Goal: Register for event/course

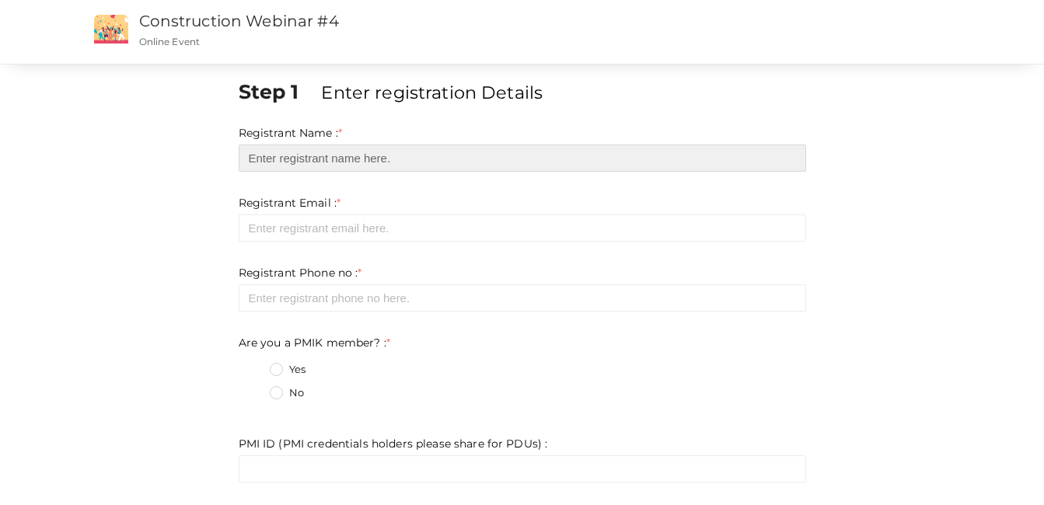
click at [271, 164] on input "text" at bounding box center [522, 158] width 567 height 27
type input "[PERSON_NAME] [PERSON_NAME]"
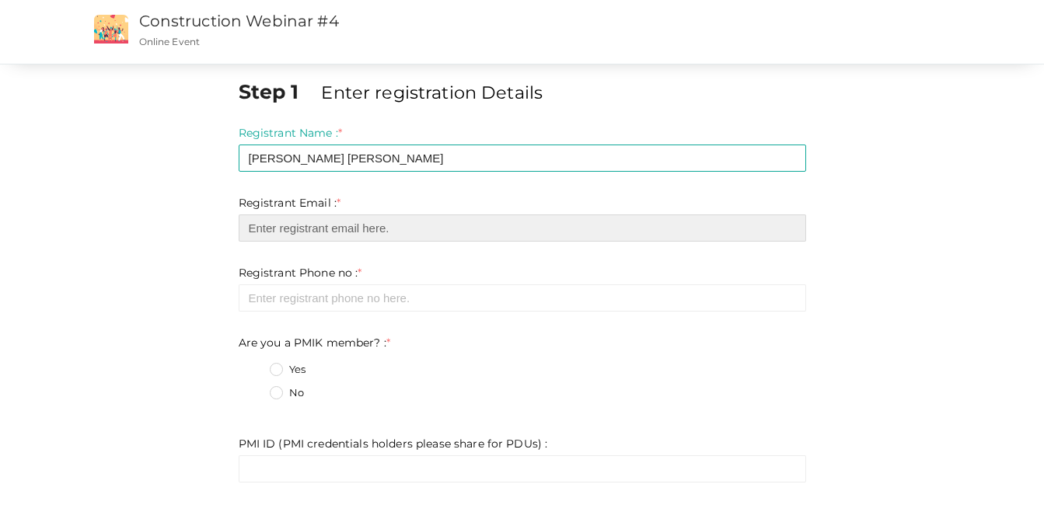
click at [313, 227] on input "email" at bounding box center [522, 228] width 567 height 27
type input "[EMAIL_ADDRESS][DOMAIN_NAME]"
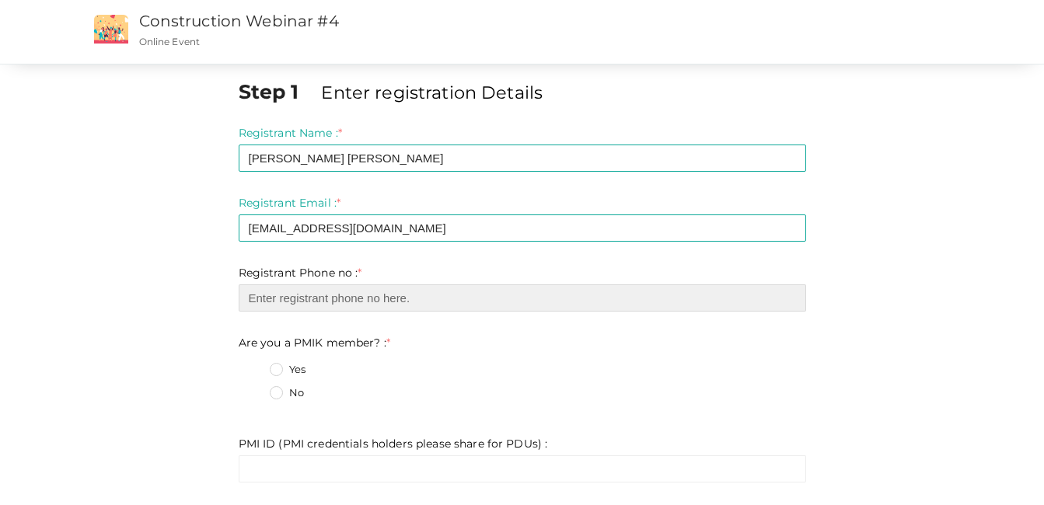
click at [337, 304] on input "number" at bounding box center [522, 297] width 567 height 27
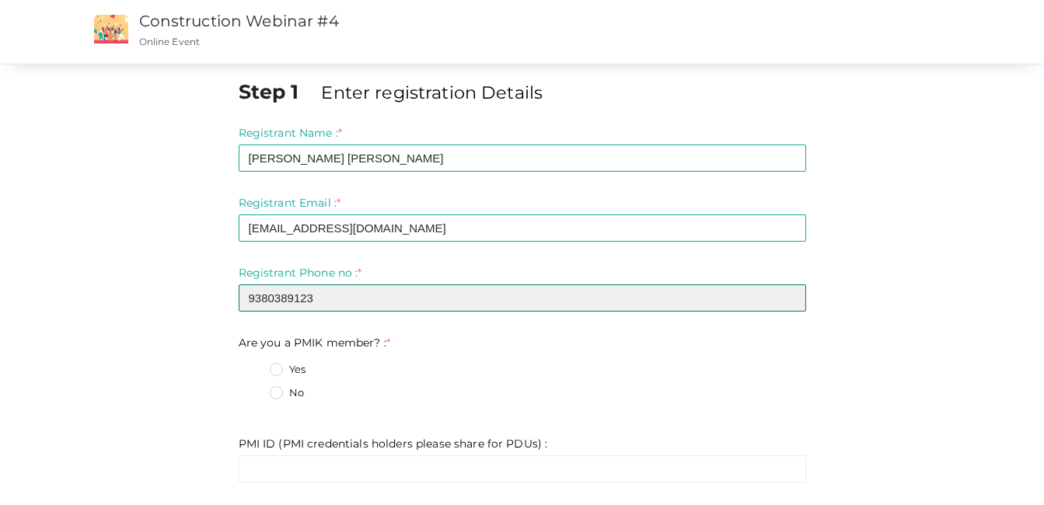
type input "9380389123"
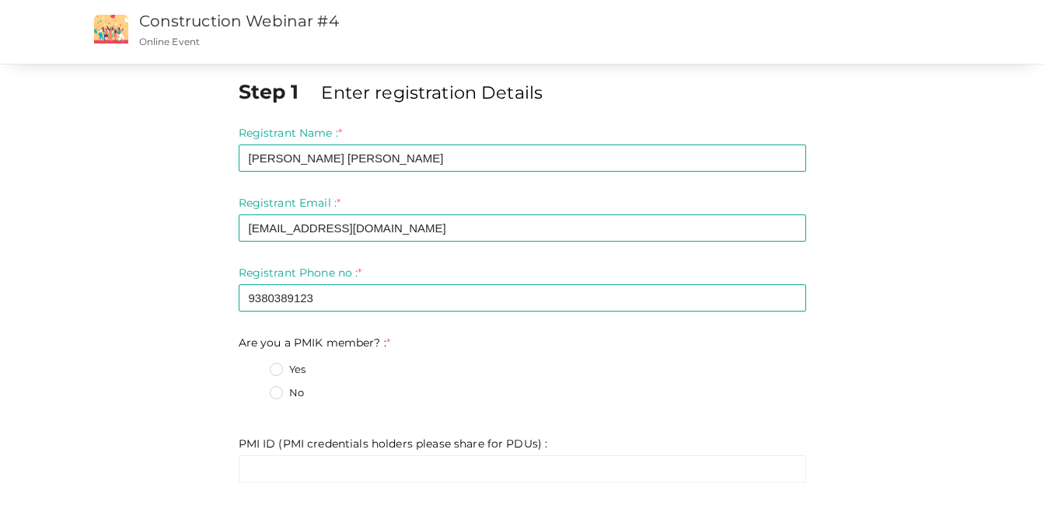
click at [281, 369] on label "Yes" at bounding box center [288, 370] width 36 height 16
click at [254, 365] on member\?\+0 "Yes" at bounding box center [254, 365] width 0 height 0
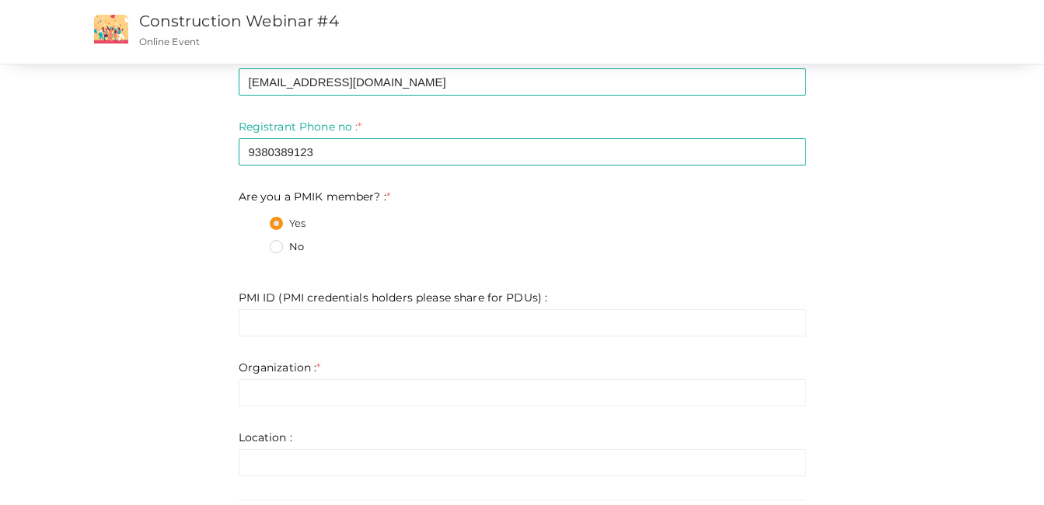
scroll to position [155, 0]
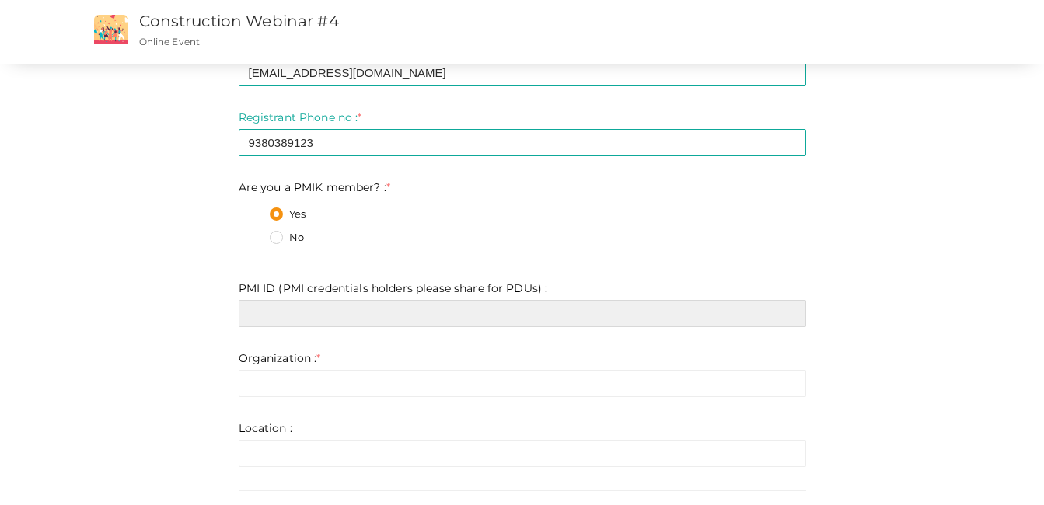
click at [308, 308] on input "text" at bounding box center [522, 313] width 567 height 27
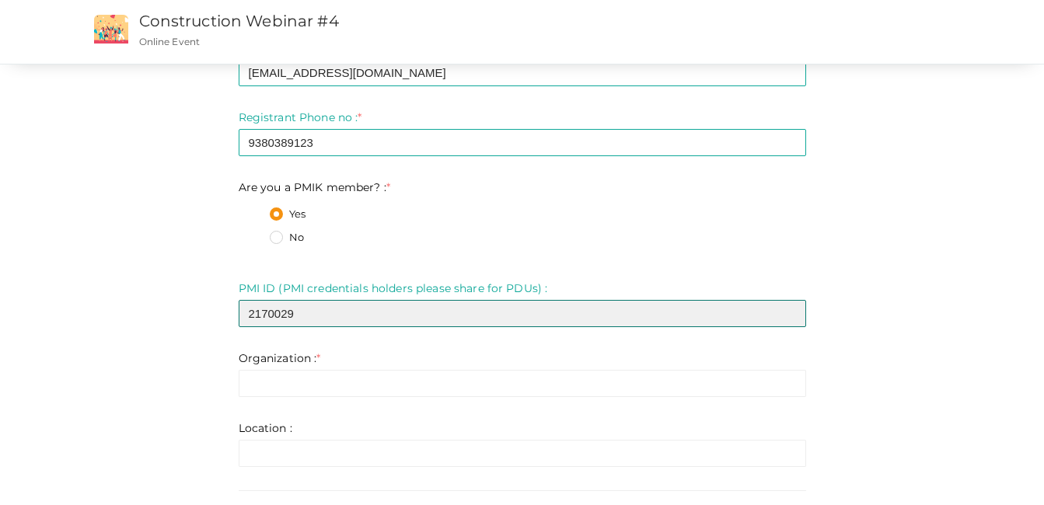
type input "2170029"
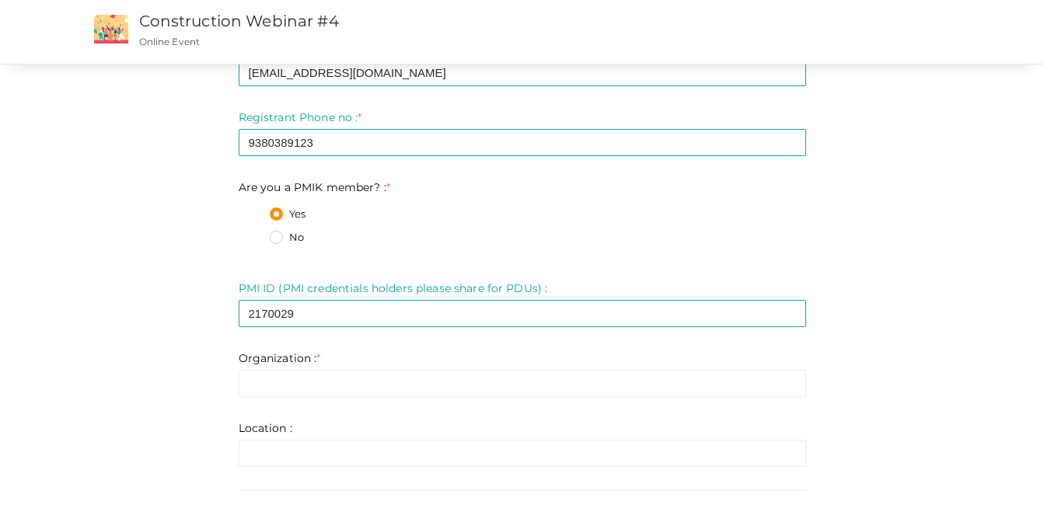
click at [922, 335] on div "Step 1 Enter registration Details Registrant Name : * [PERSON_NAME] [PERSON_NAM…" at bounding box center [522, 300] width 909 height 757
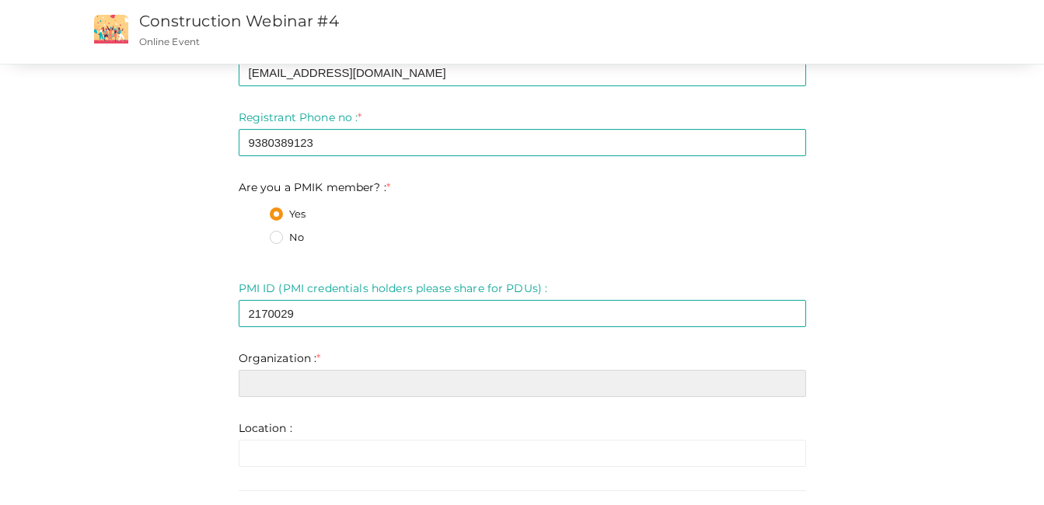
click at [337, 378] on input "text" at bounding box center [522, 383] width 567 height 27
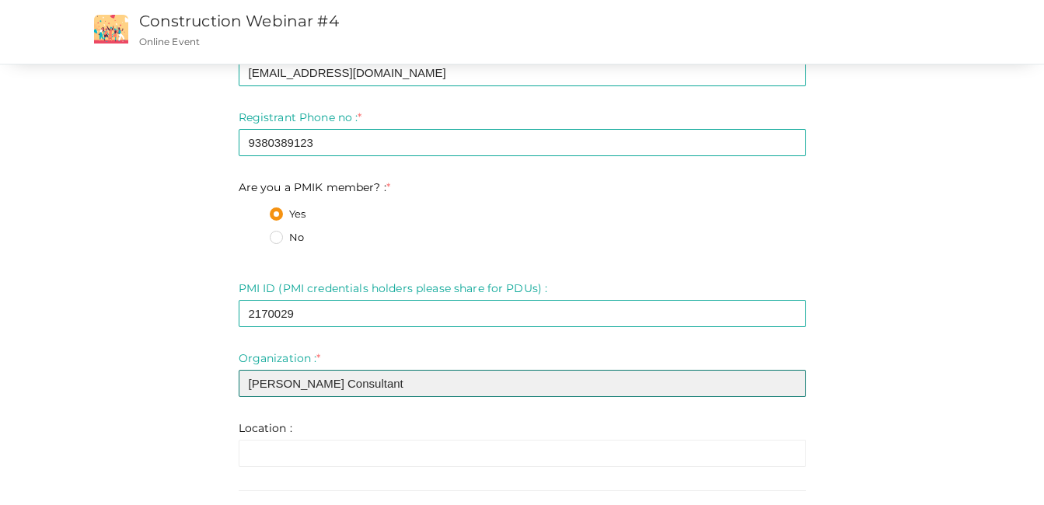
type input "[PERSON_NAME] Consultant"
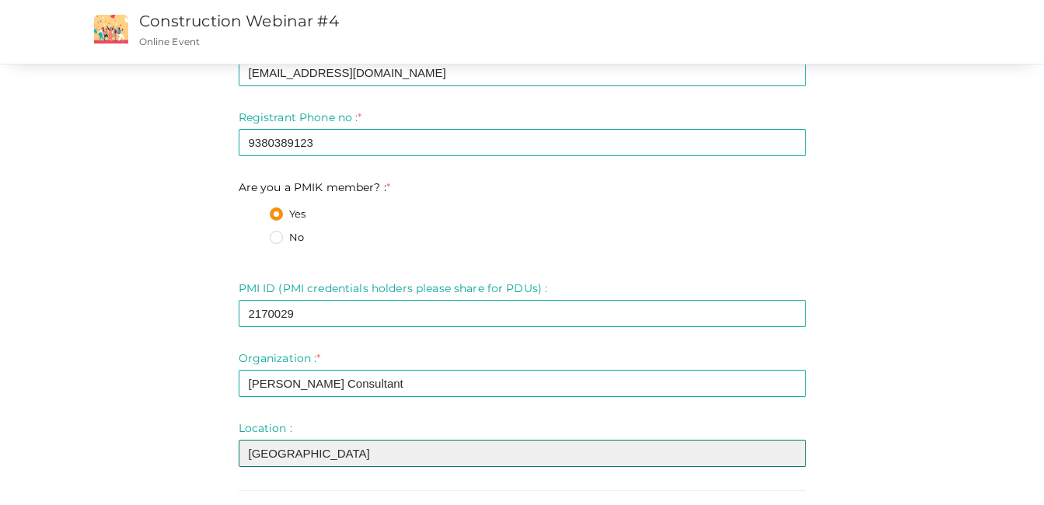
type input "[GEOGRAPHIC_DATA]"
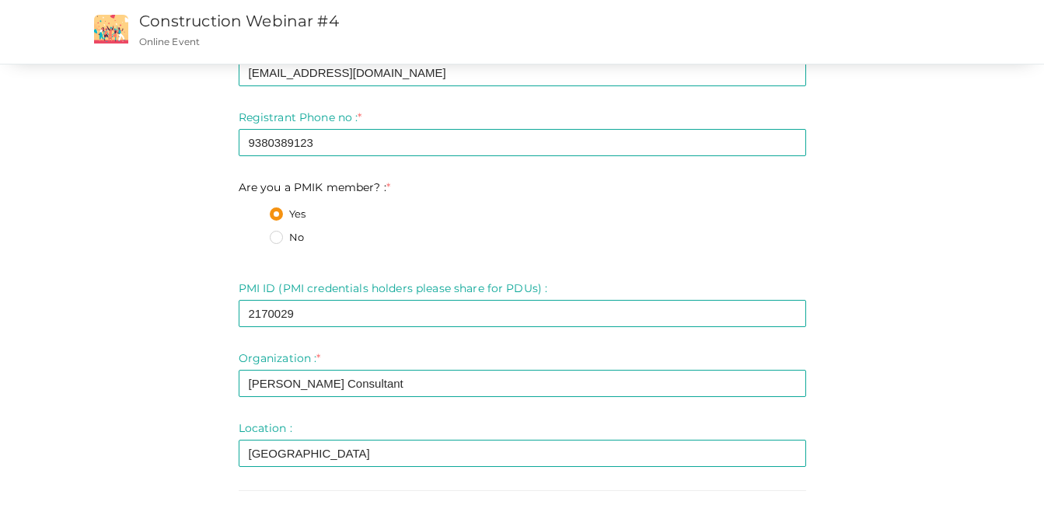
scroll to position [355, 0]
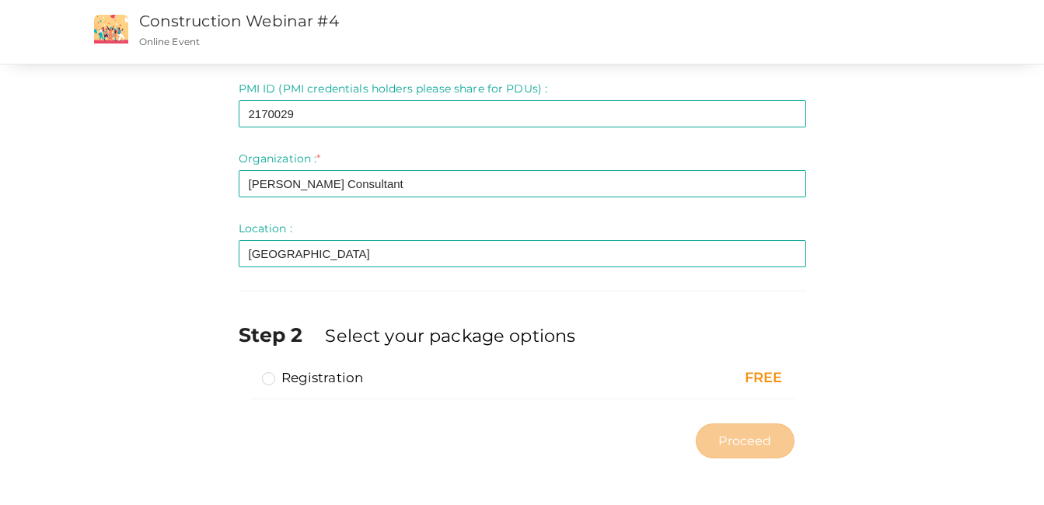
click at [588, 444] on div "Proceed" at bounding box center [522, 441] width 567 height 51
click at [272, 380] on label "Registration" at bounding box center [313, 377] width 102 height 19
click at [246, 372] on input "Registration" at bounding box center [246, 372] width 0 height 0
click at [734, 440] on span "Proceed" at bounding box center [744, 441] width 53 height 18
